Goal: Navigation & Orientation: Find specific page/section

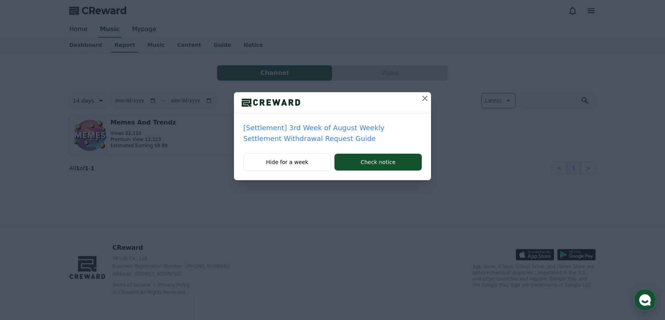
click at [425, 99] on icon at bounding box center [424, 98] width 5 height 5
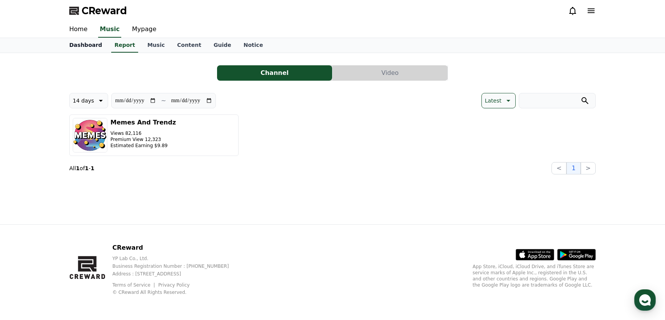
click at [84, 43] on link "Dashboard" at bounding box center [85, 45] width 45 height 15
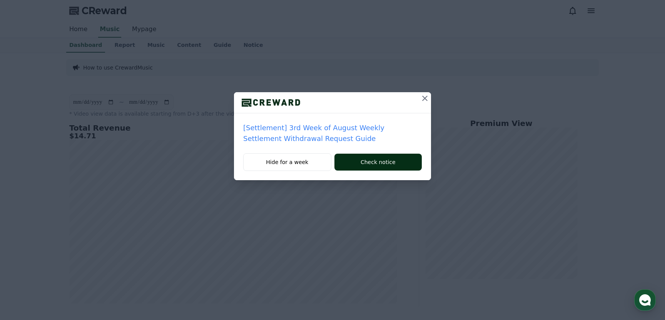
click at [394, 164] on button "Check notice" at bounding box center [377, 162] width 87 height 17
